Goal: Task Accomplishment & Management: Use online tool/utility

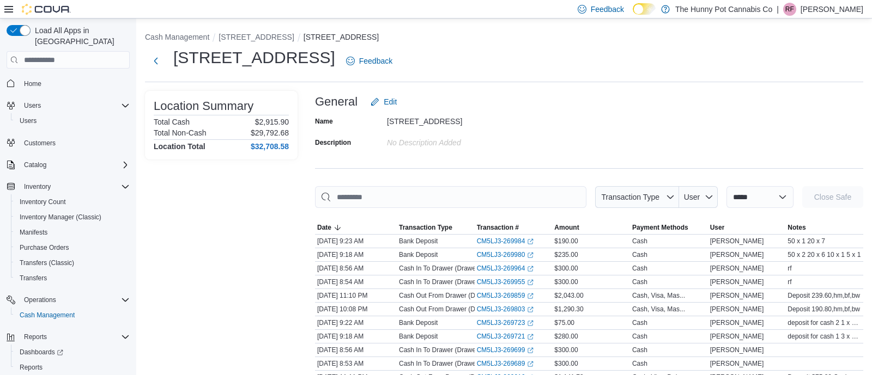
scroll to position [52, 0]
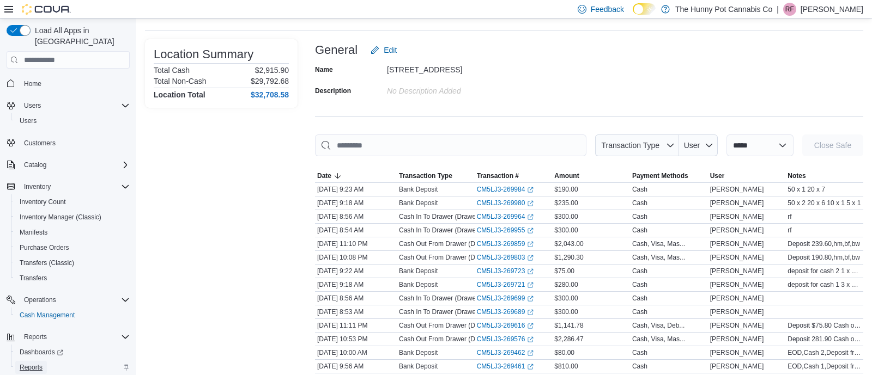
click at [23, 363] on span "Reports" at bounding box center [31, 367] width 23 height 9
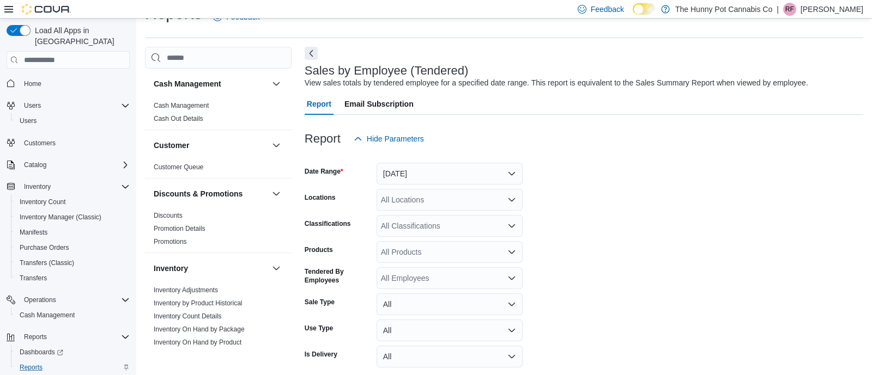
scroll to position [69, 0]
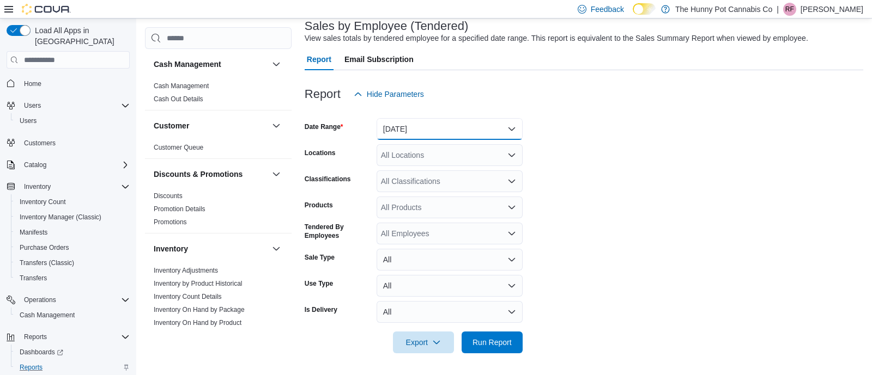
click at [459, 118] on button "[DATE]" at bounding box center [449, 129] width 146 height 22
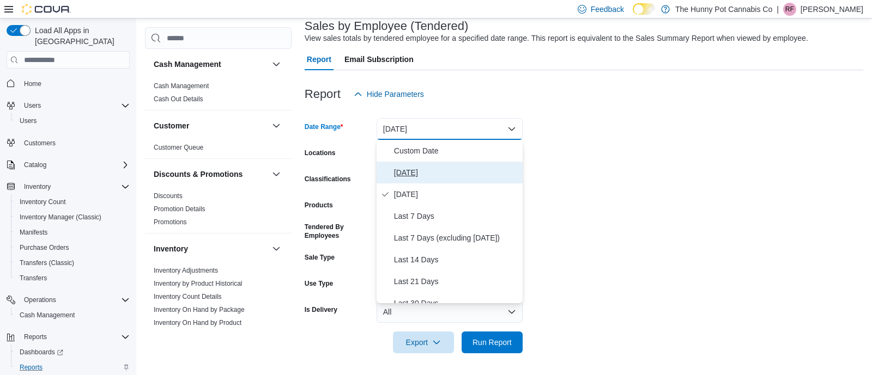
click at [463, 173] on span "[DATE]" at bounding box center [456, 172] width 124 height 13
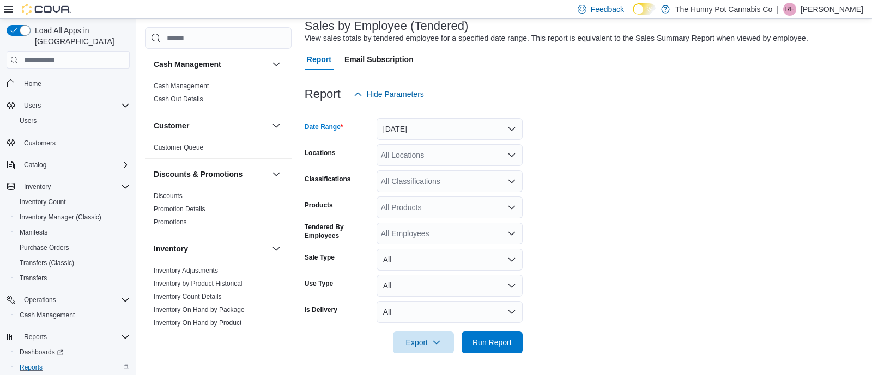
click at [457, 143] on form "Date Range [DATE] Locations All Locations Classifications All Classifications P…" at bounding box center [584, 229] width 558 height 248
click at [456, 150] on div "All Locations" at bounding box center [449, 155] width 146 height 22
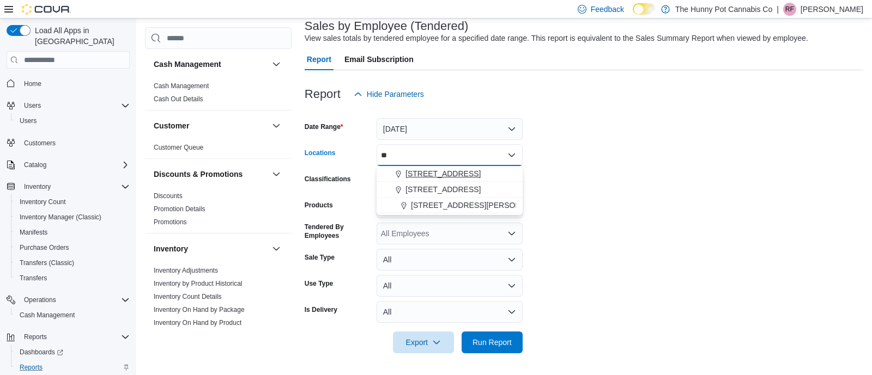
type input "**"
click at [455, 170] on div "[STREET_ADDRESS]" at bounding box center [449, 173] width 133 height 11
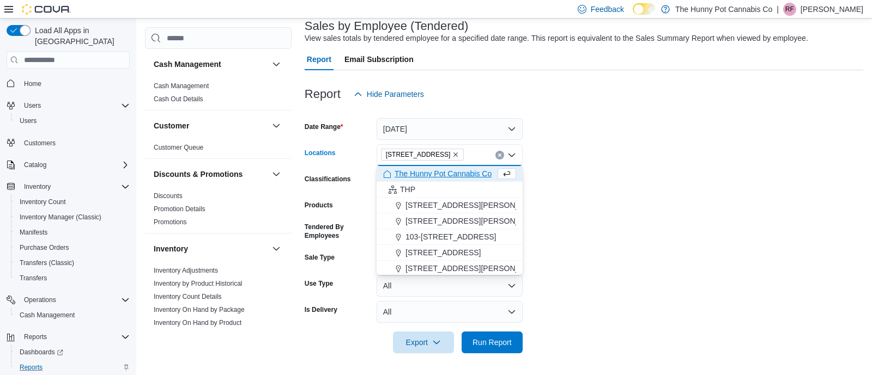
click at [555, 153] on form "Date Range [DATE] Locations [STREET_ADDRESS] Selected. [STREET_ADDRESS] Backspa…" at bounding box center [584, 229] width 558 height 248
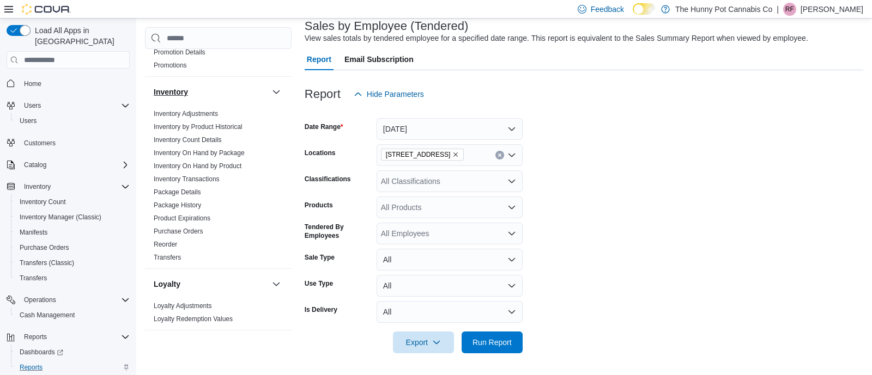
scroll to position [158, 0]
click at [232, 168] on link "Inventory On Hand by Product" at bounding box center [198, 165] width 88 height 8
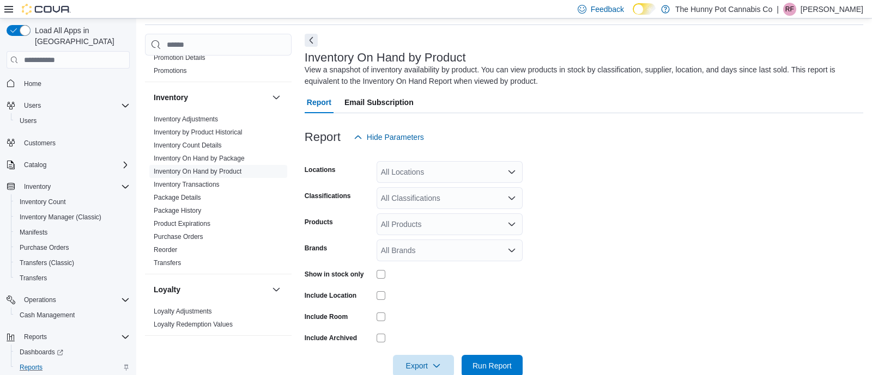
scroll to position [36, 0]
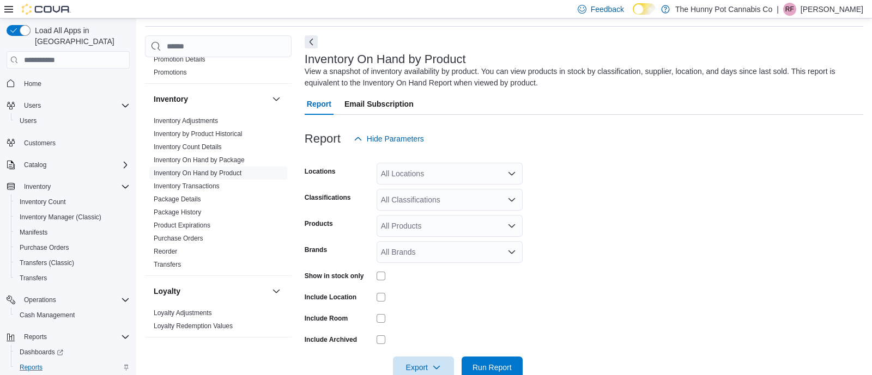
click at [457, 173] on div "All Locations" at bounding box center [449, 174] width 146 height 22
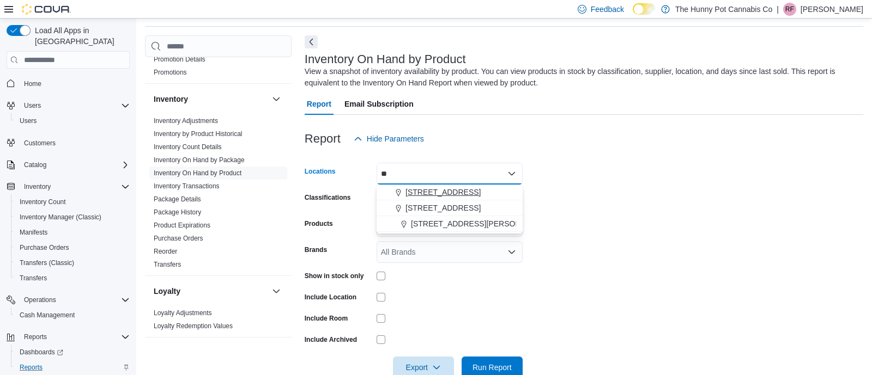
type input "**"
click at [452, 192] on span "[STREET_ADDRESS]" at bounding box center [442, 192] width 75 height 11
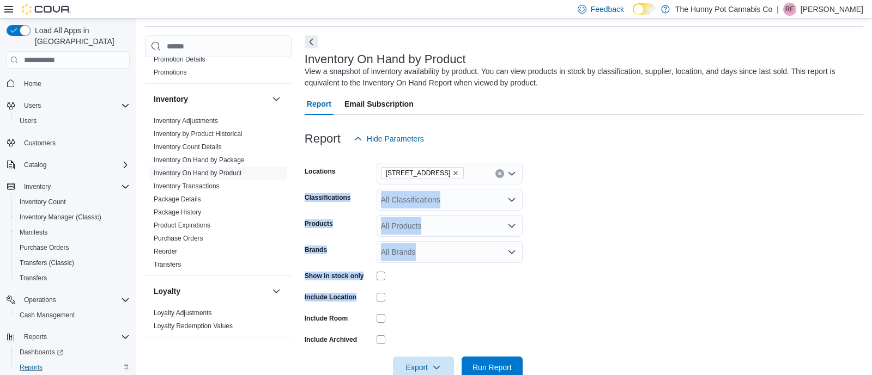
drag, startPoint x: 568, startPoint y: 183, endPoint x: 382, endPoint y: 284, distance: 211.6
click at [382, 284] on form "Locations [STREET_ADDRESS] Classifications All Classifications Products All Pro…" at bounding box center [584, 264] width 558 height 229
click at [381, 271] on div at bounding box center [449, 276] width 146 height 17
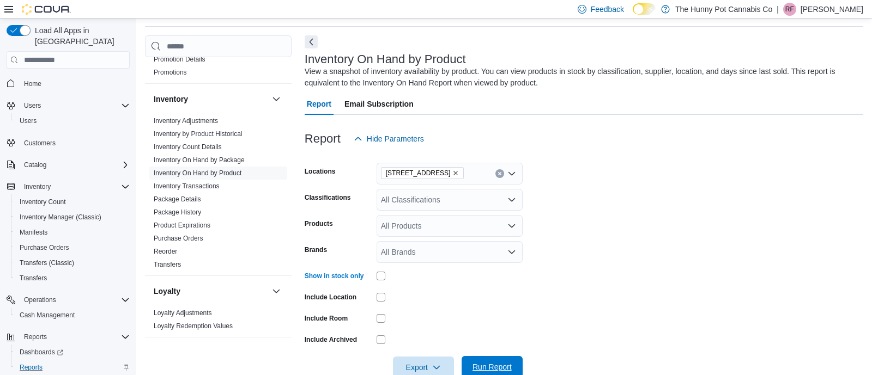
click at [489, 373] on span "Run Report" at bounding box center [492, 367] width 48 height 22
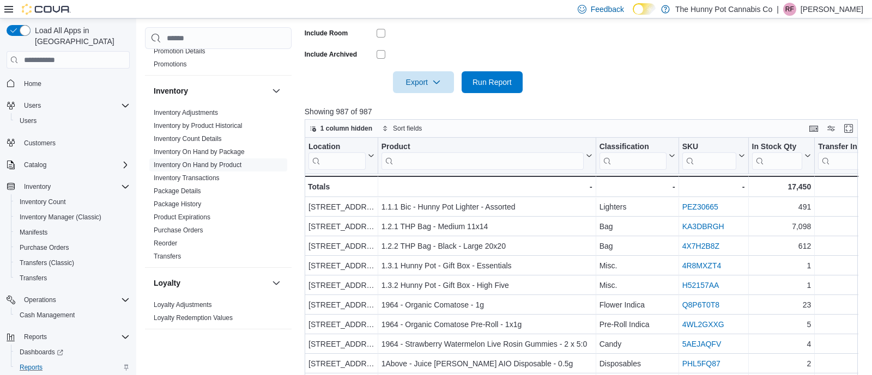
scroll to position [374, 0]
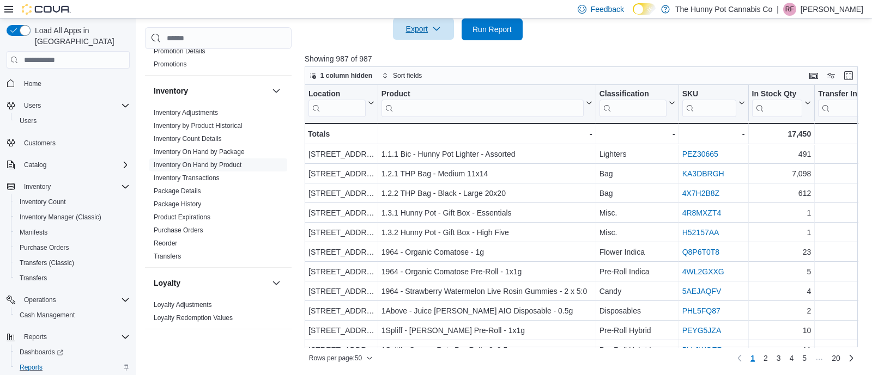
click at [428, 25] on span "Export" at bounding box center [423, 29] width 48 height 22
click at [437, 59] on button "Export to Excel" at bounding box center [425, 51] width 62 height 22
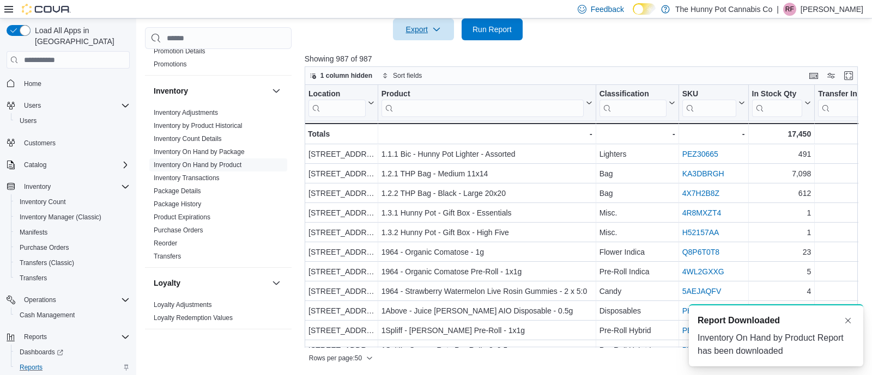
scroll to position [0, 0]
